Goal: Information Seeking & Learning: Learn about a topic

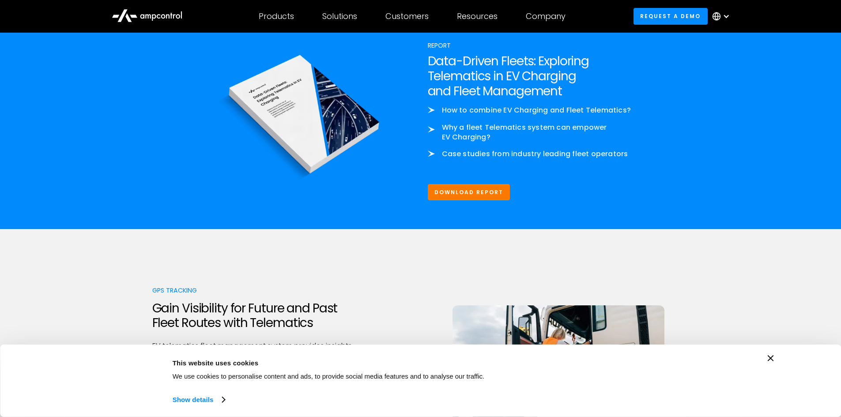
scroll to position [1265, 0]
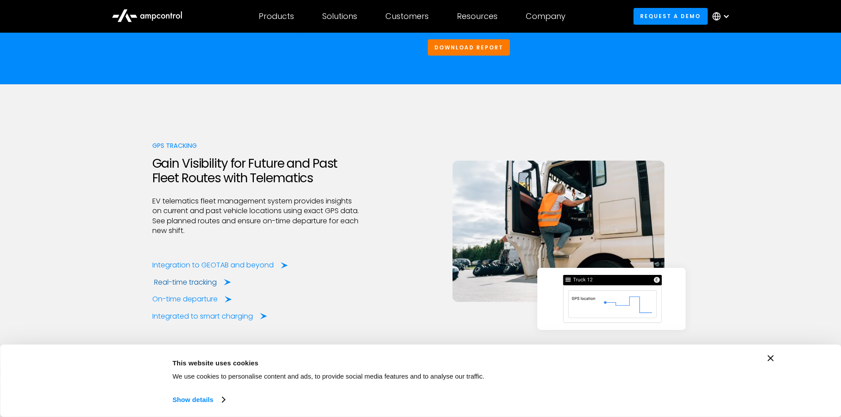
click at [208, 288] on div "Real-time tracking" at bounding box center [185, 283] width 63 height 10
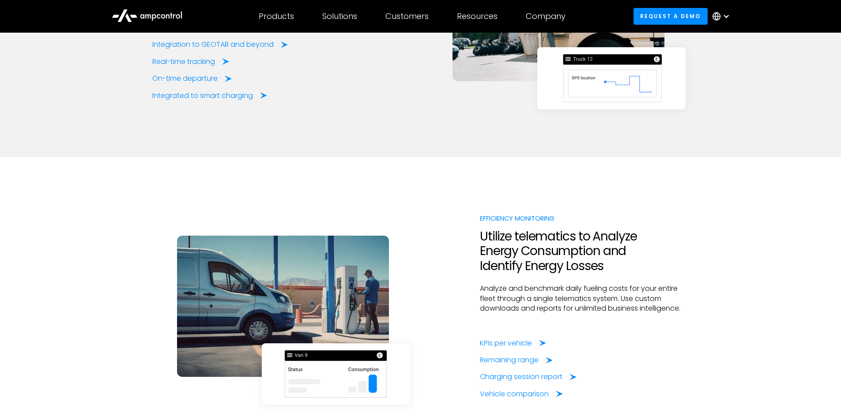
scroll to position [1530, 0]
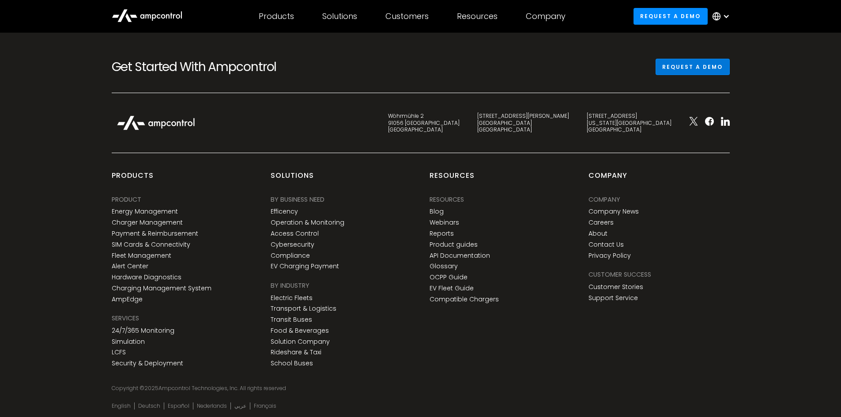
scroll to position [2629, 0]
